Goal: Transaction & Acquisition: Book appointment/travel/reservation

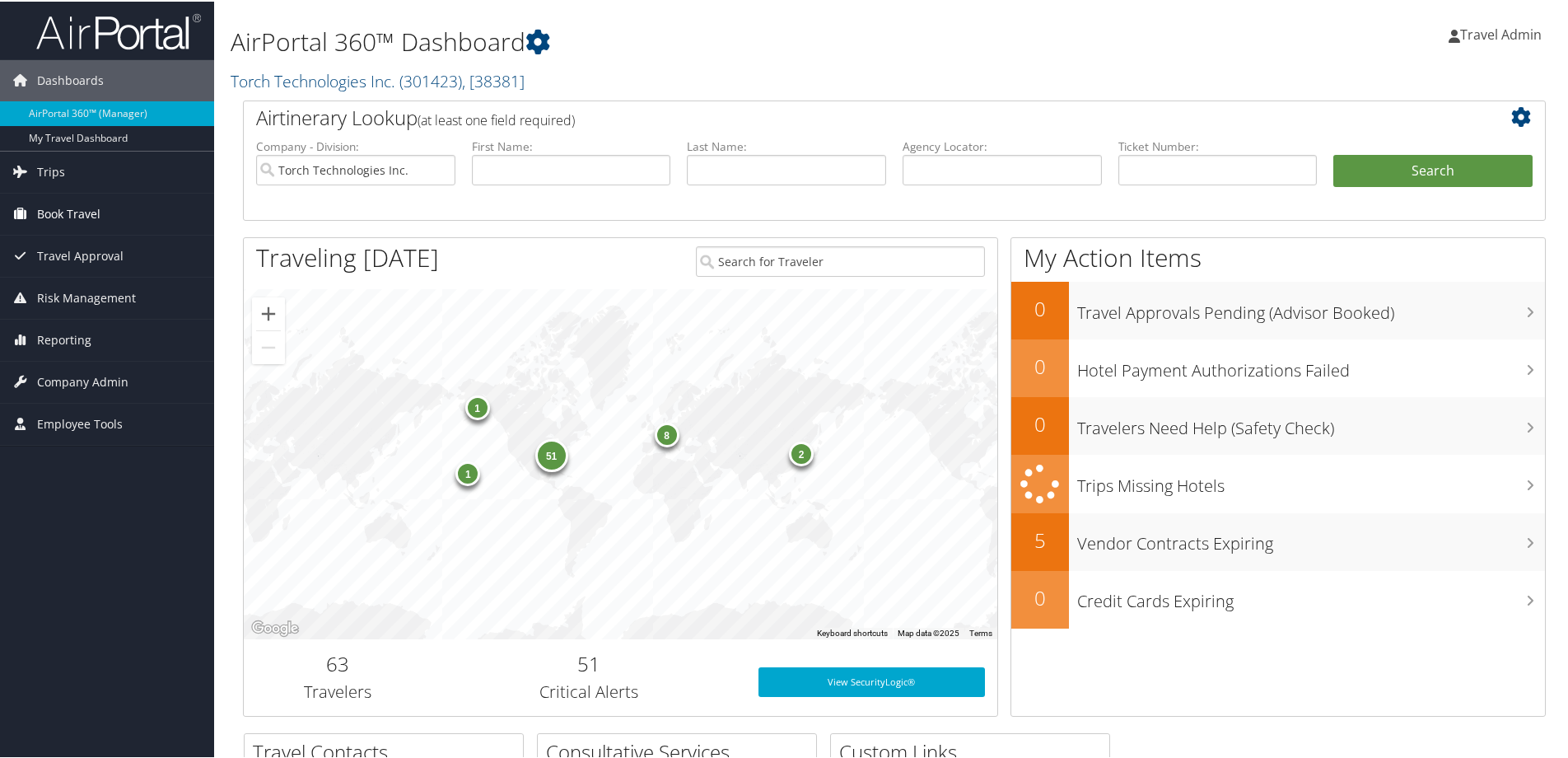
click at [90, 211] on span "Book Travel" at bounding box center [69, 212] width 63 height 41
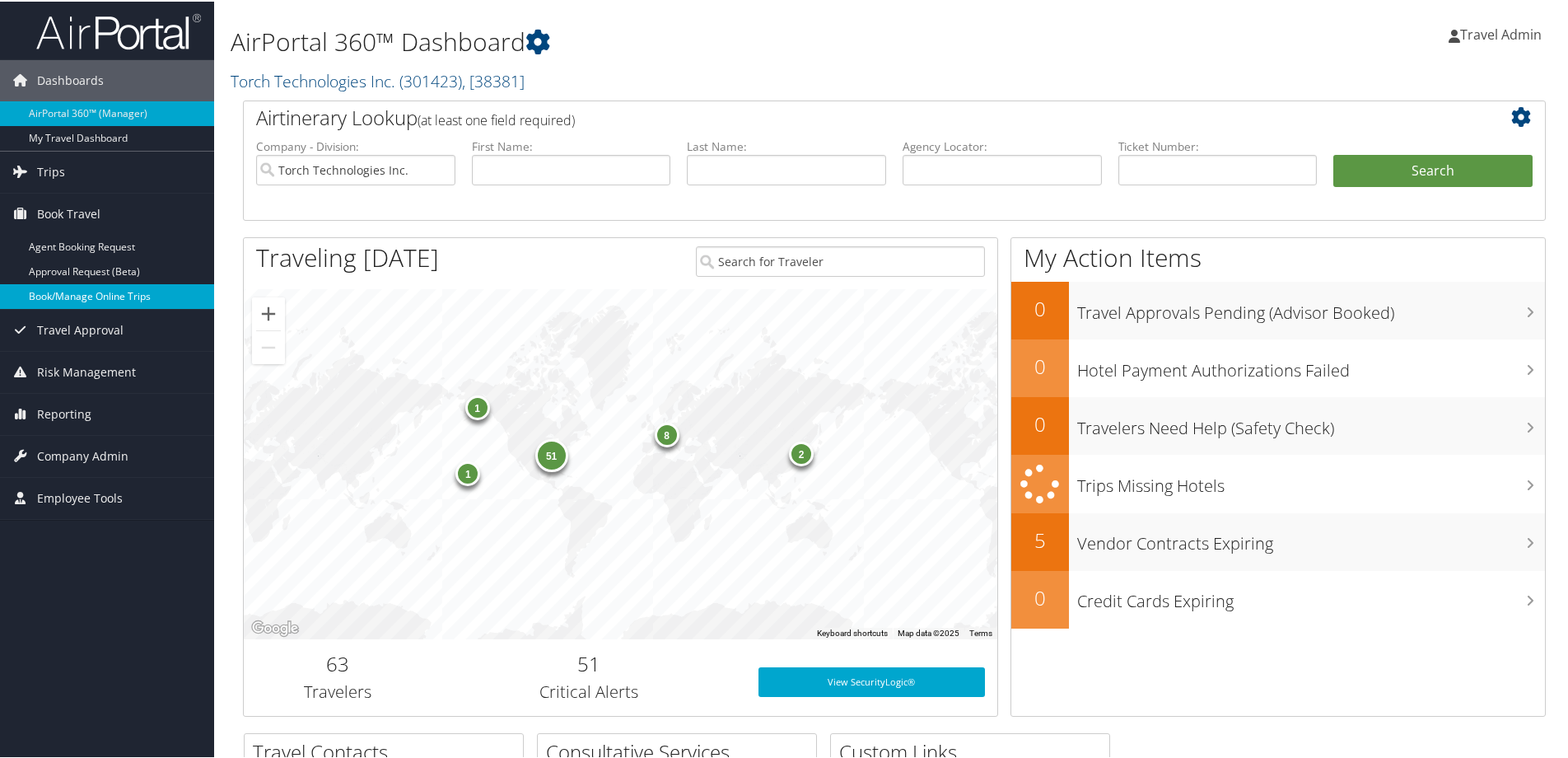
click at [101, 288] on link "Book/Manage Online Trips" at bounding box center [107, 295] width 214 height 25
